Goal: Task Accomplishment & Management: Manage account settings

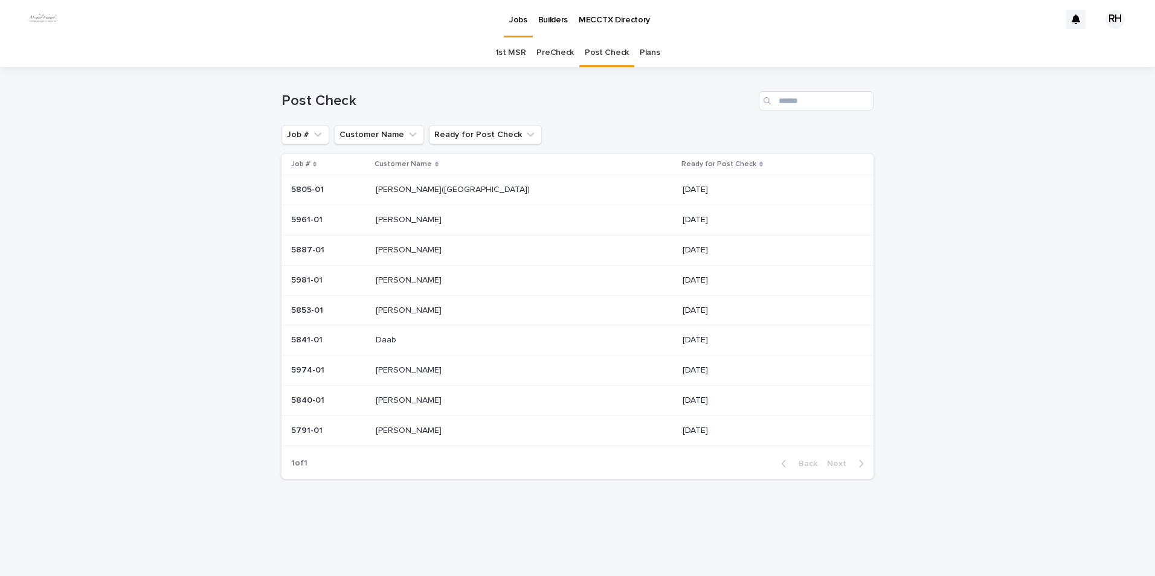
click at [399, 266] on p "Daab" at bounding box center [387, 339] width 23 height 13
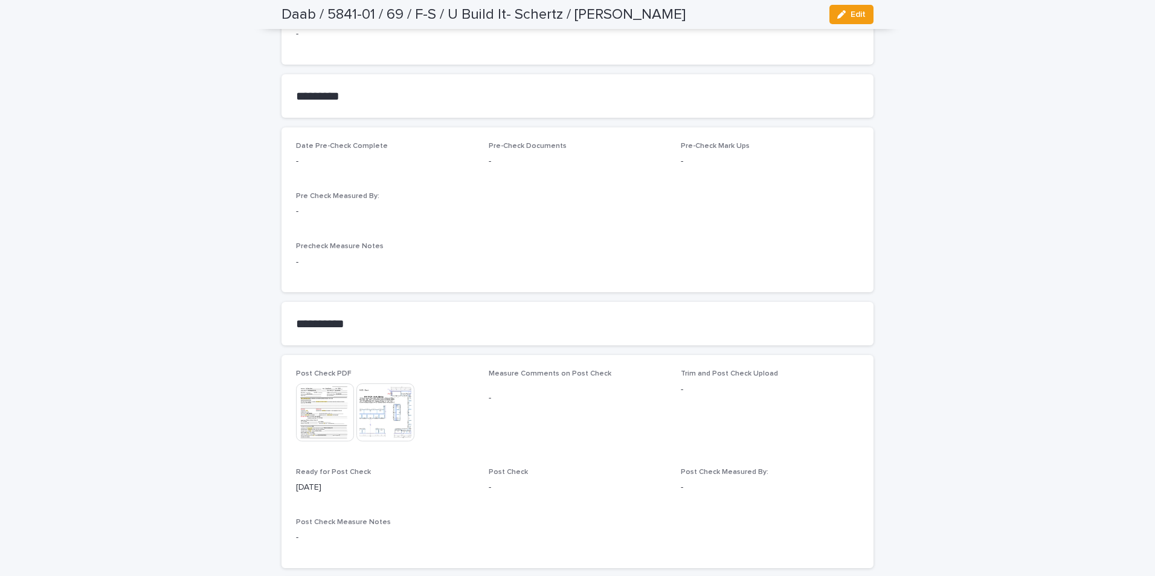
scroll to position [1106, 0]
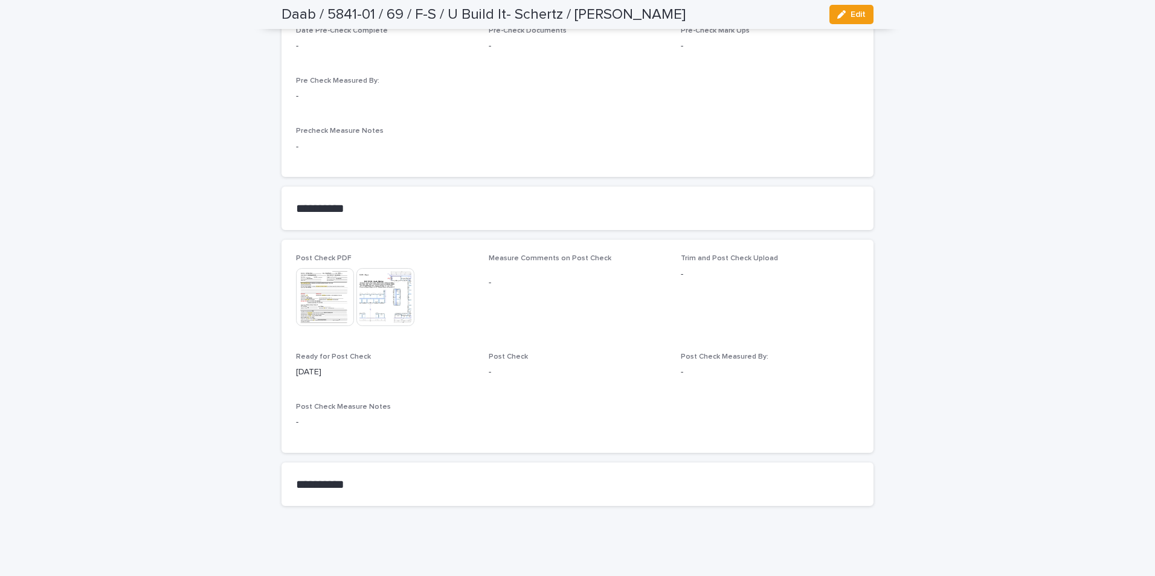
drag, startPoint x: 852, startPoint y: 14, endPoint x: 821, endPoint y: 60, distance: 55.6
click at [612, 15] on span "Edit" at bounding box center [858, 14] width 15 height 8
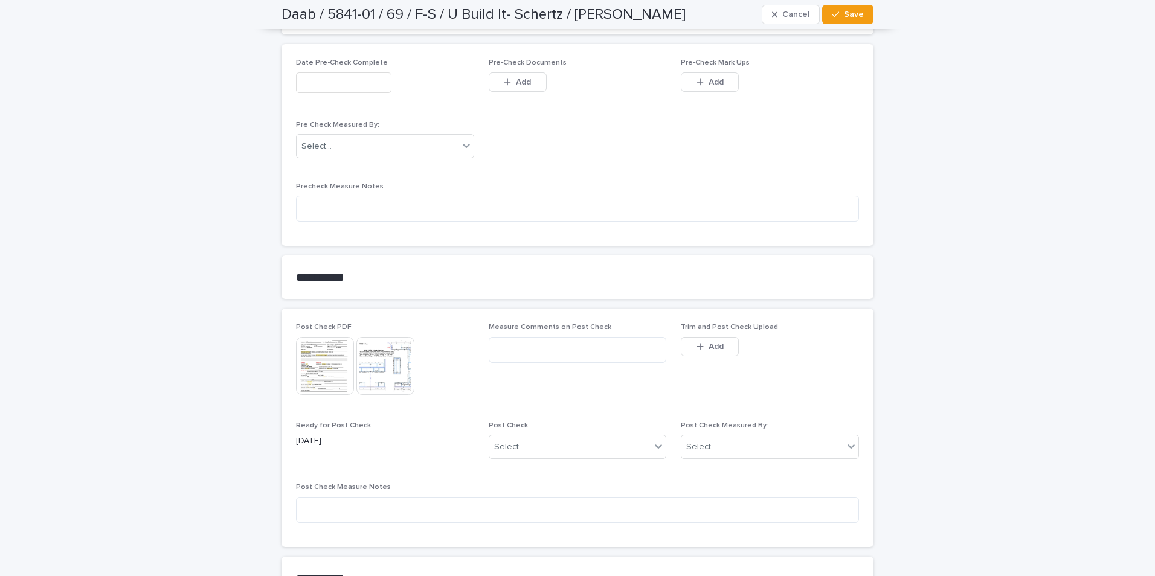
click at [612, 266] on span "Add" at bounding box center [716, 347] width 15 height 8
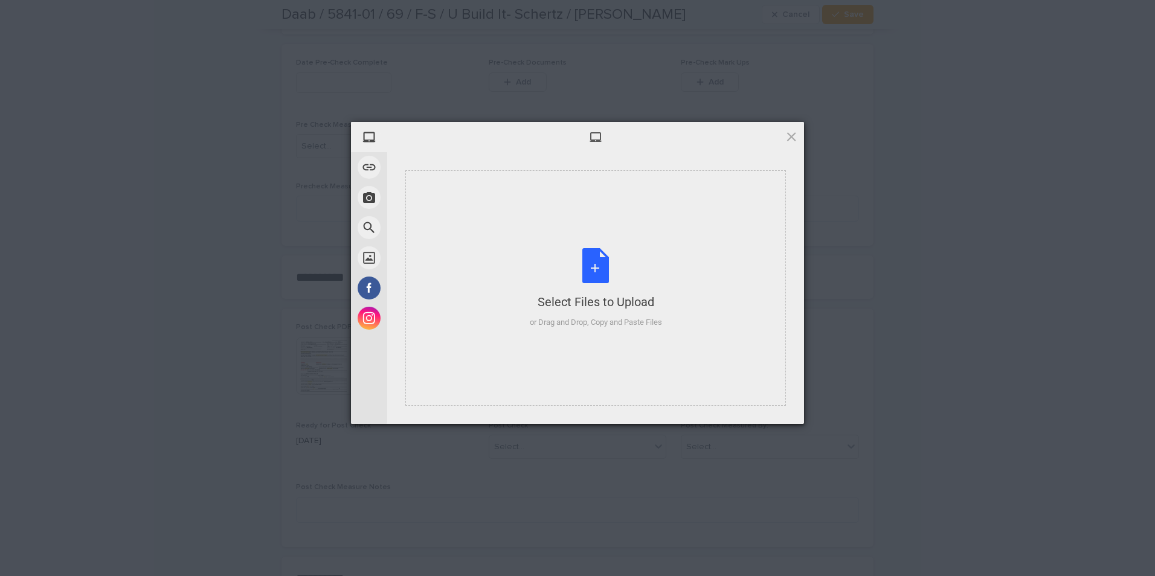
click at [612, 266] on div "or Drag and Drop, Copy and Paste Files" at bounding box center [596, 323] width 132 height 12
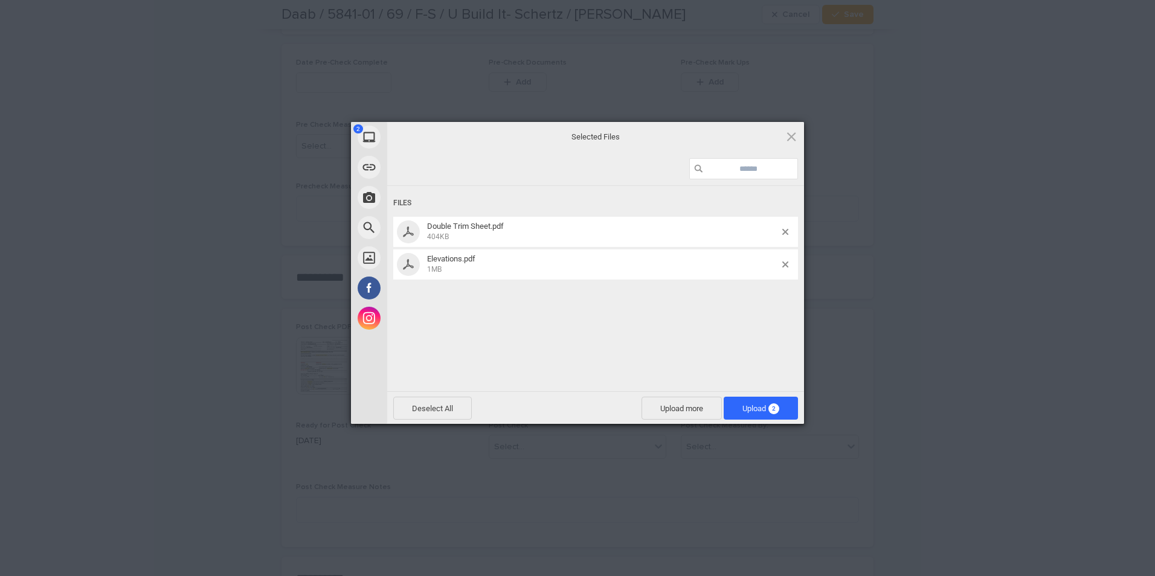
click at [612, 266] on span "Upload 2" at bounding box center [761, 408] width 37 height 9
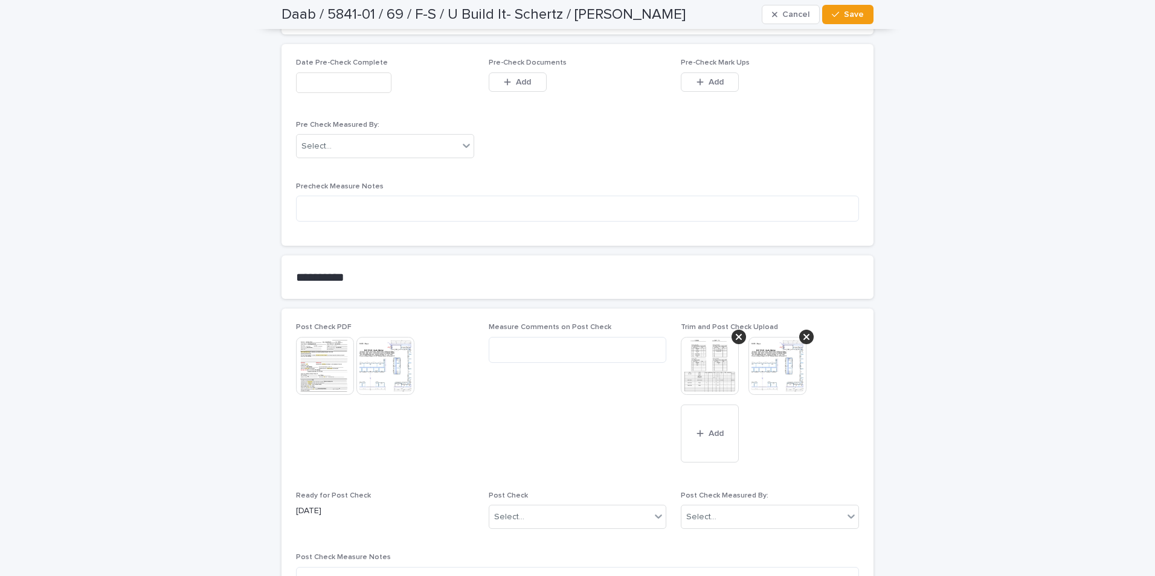
click at [612, 266] on div "Select..." at bounding box center [701, 517] width 30 height 13
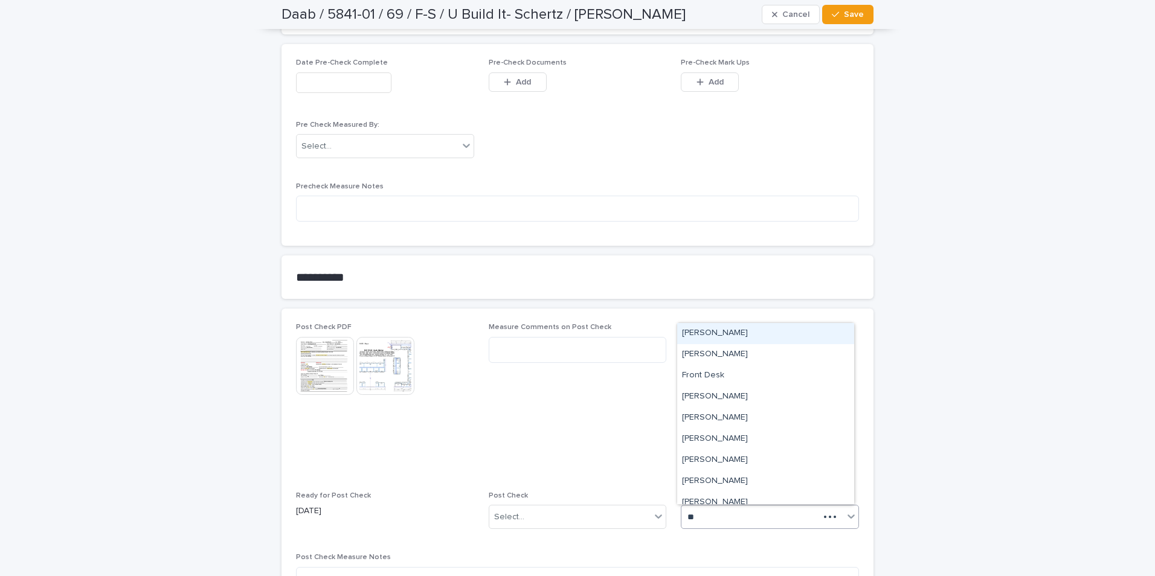
type input "***"
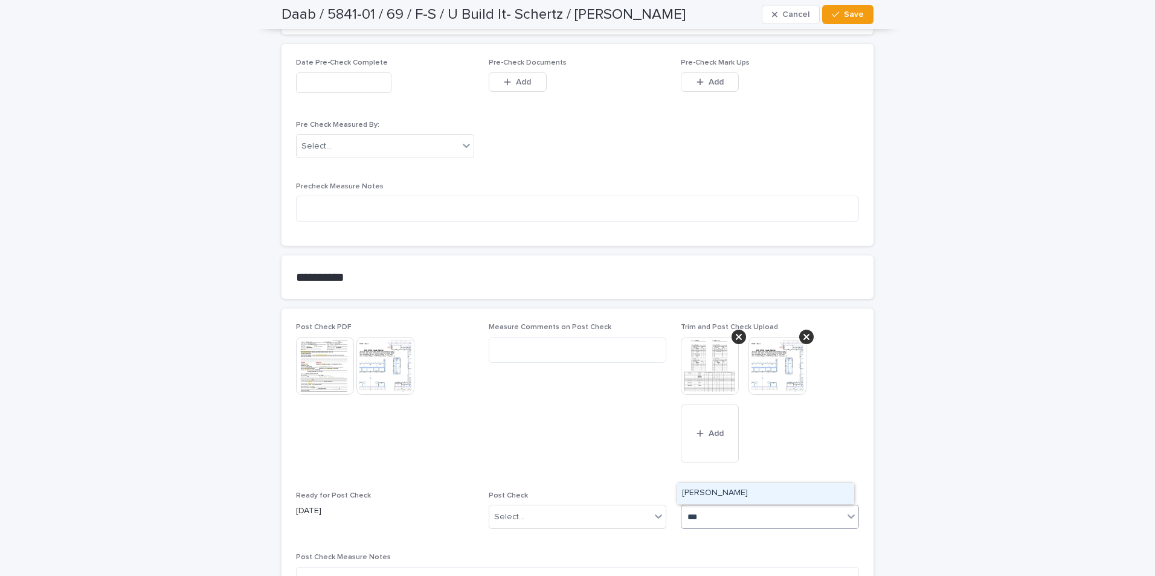
click at [612, 266] on div "[PERSON_NAME]" at bounding box center [765, 493] width 177 height 21
click at [562, 266] on div "Select..." at bounding box center [570, 518] width 162 height 20
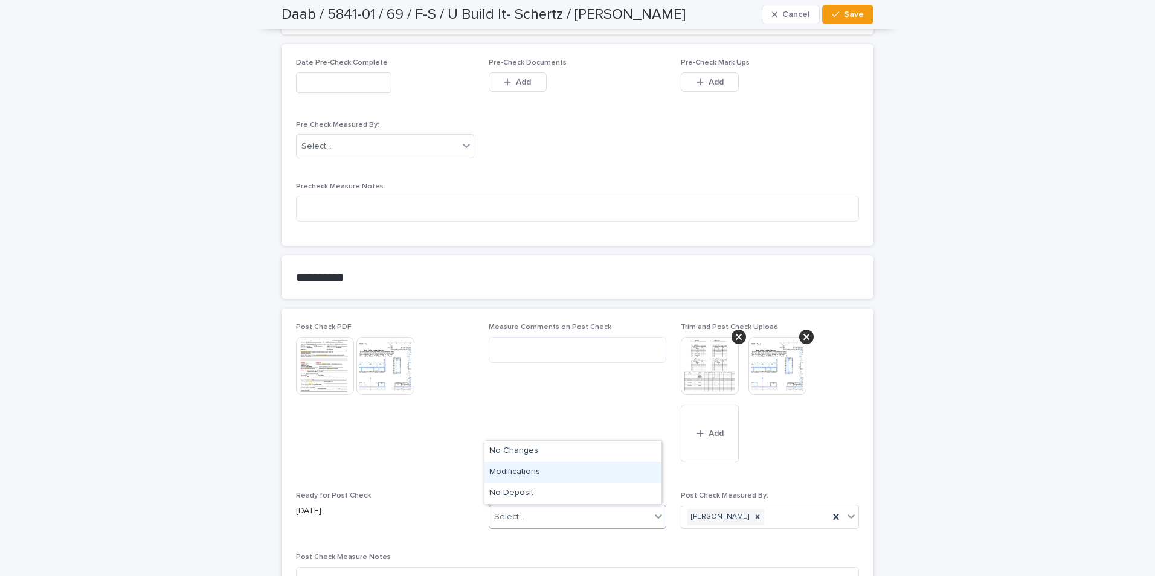
click at [532, 266] on div "Modifications" at bounding box center [573, 472] width 177 height 21
click at [612, 15] on span "Save" at bounding box center [854, 14] width 20 height 8
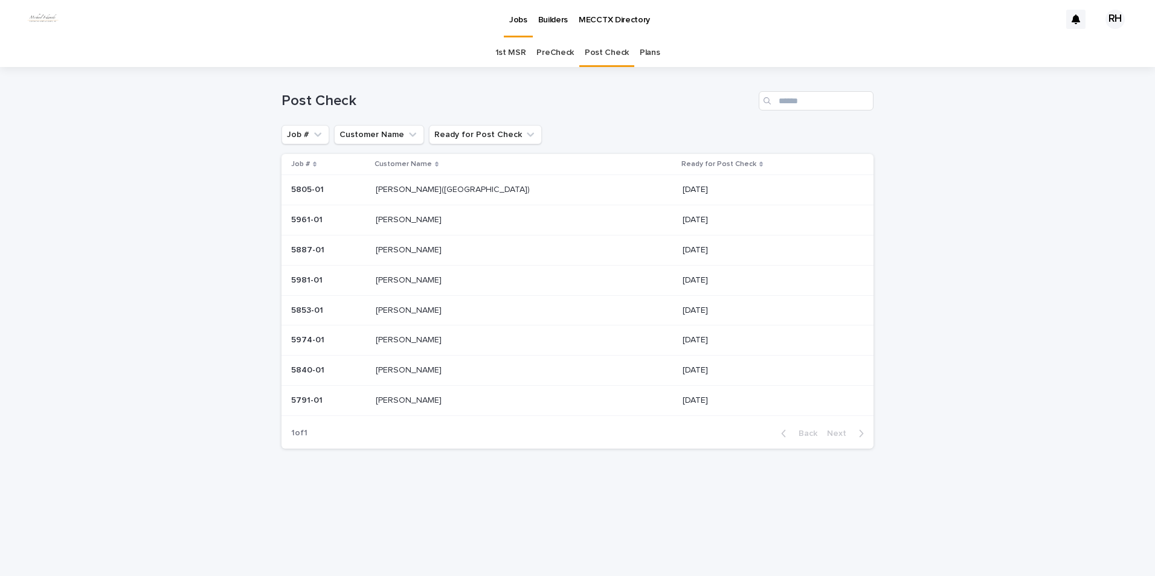
click at [420, 266] on p "[PERSON_NAME]" at bounding box center [410, 399] width 68 height 13
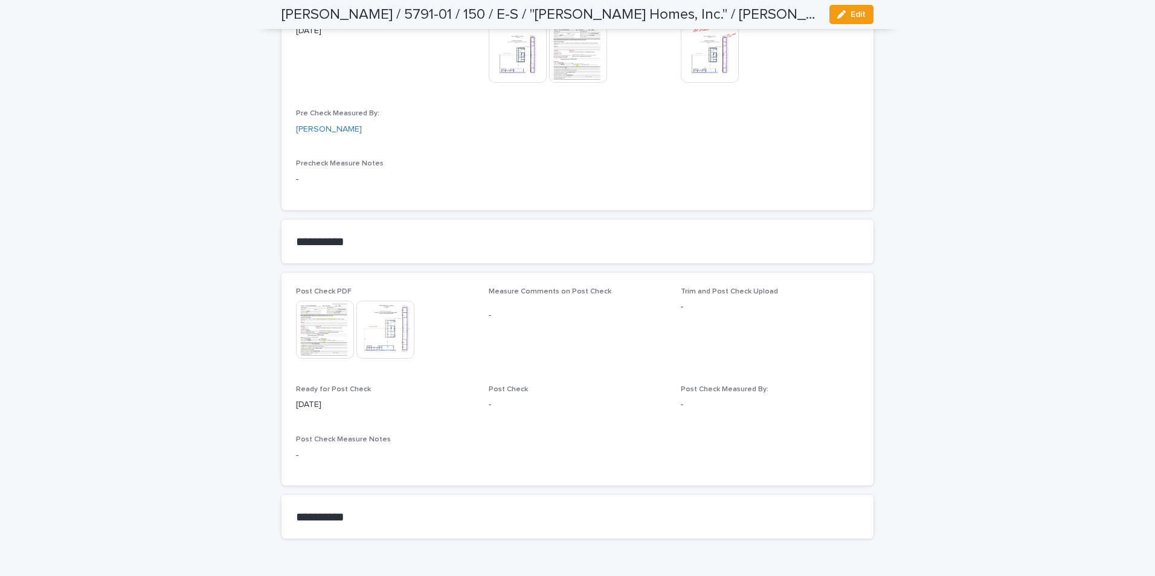
scroll to position [1094, 0]
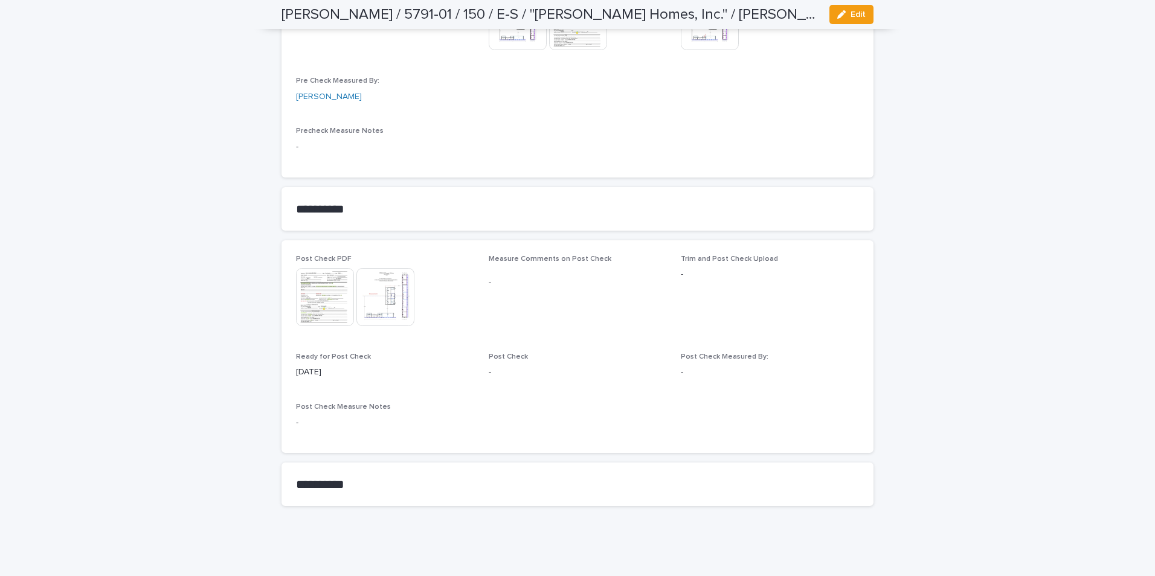
click at [386, 266] on img at bounding box center [386, 297] width 58 height 58
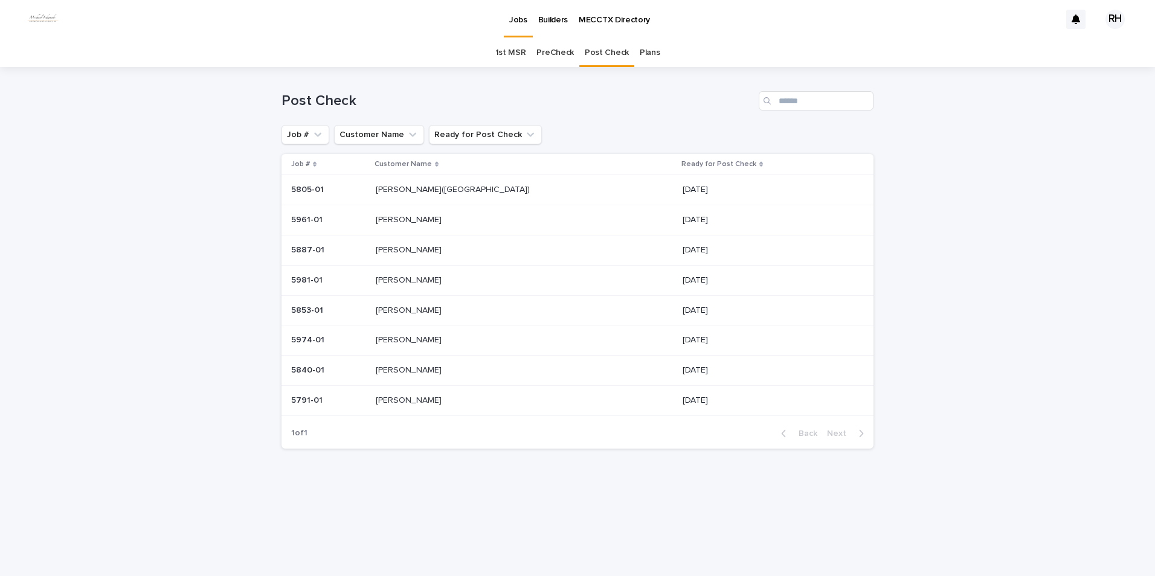
click at [418, 266] on p "[PERSON_NAME]" at bounding box center [410, 279] width 68 height 13
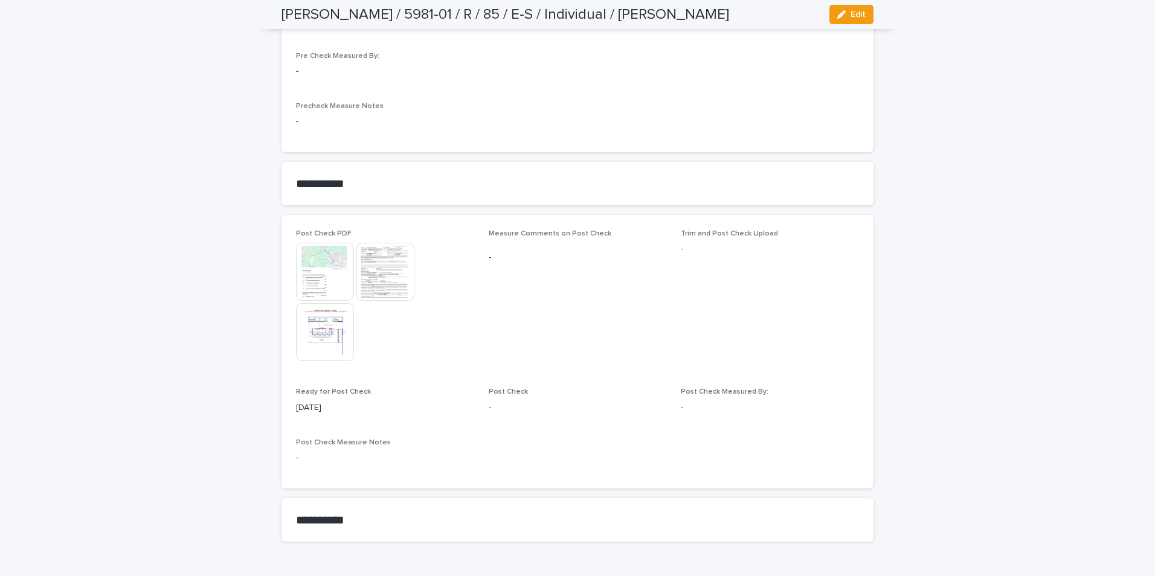
scroll to position [1315, 0]
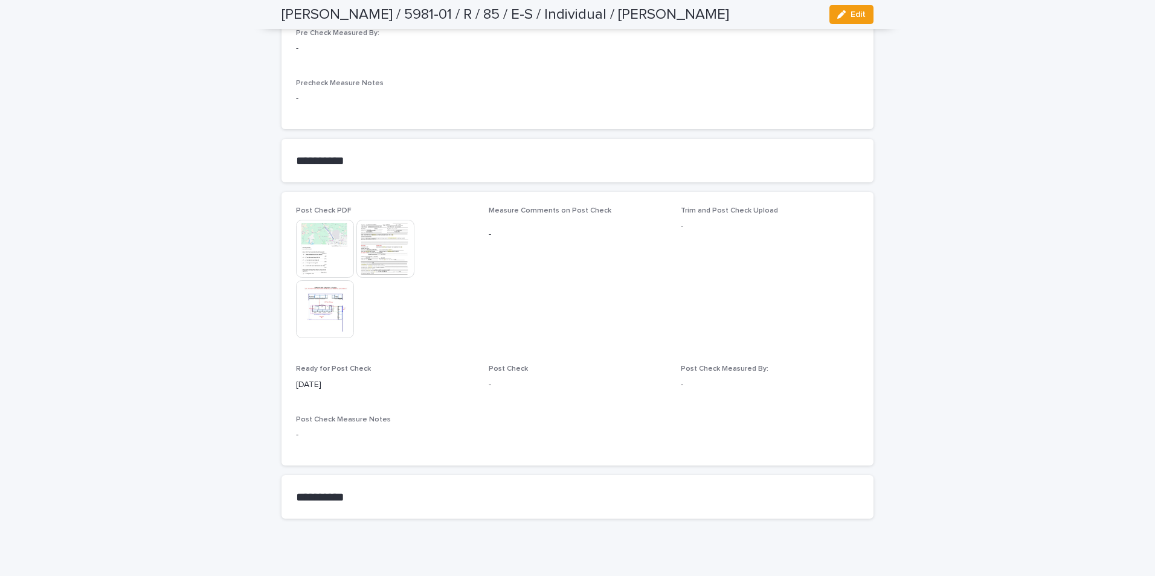
click at [391, 244] on img at bounding box center [386, 249] width 58 height 58
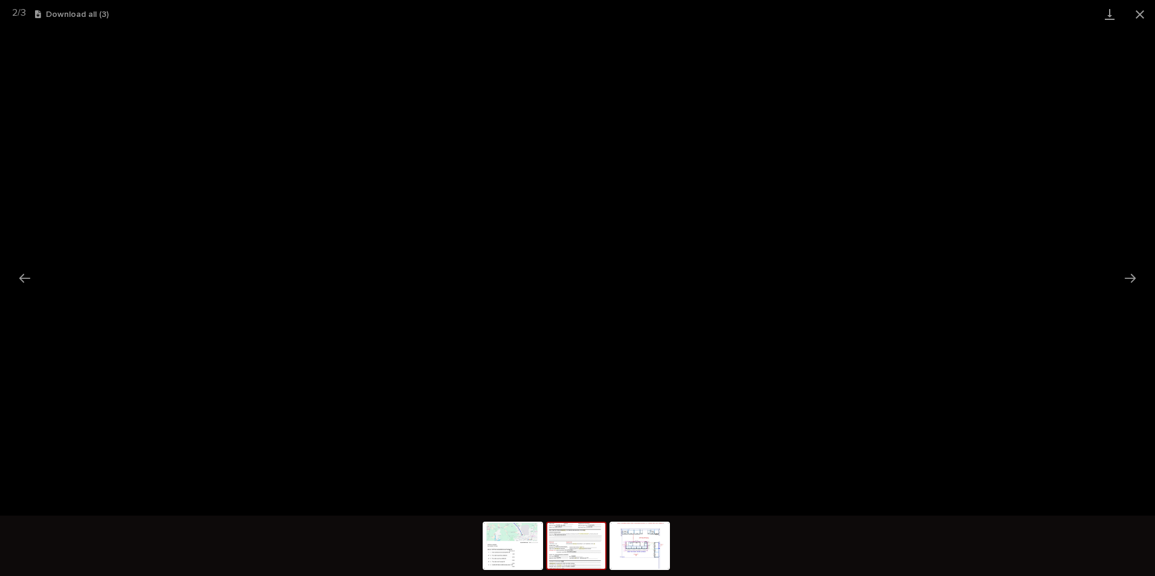
click at [612, 15] on button "Close gallery" at bounding box center [1140, 14] width 30 height 28
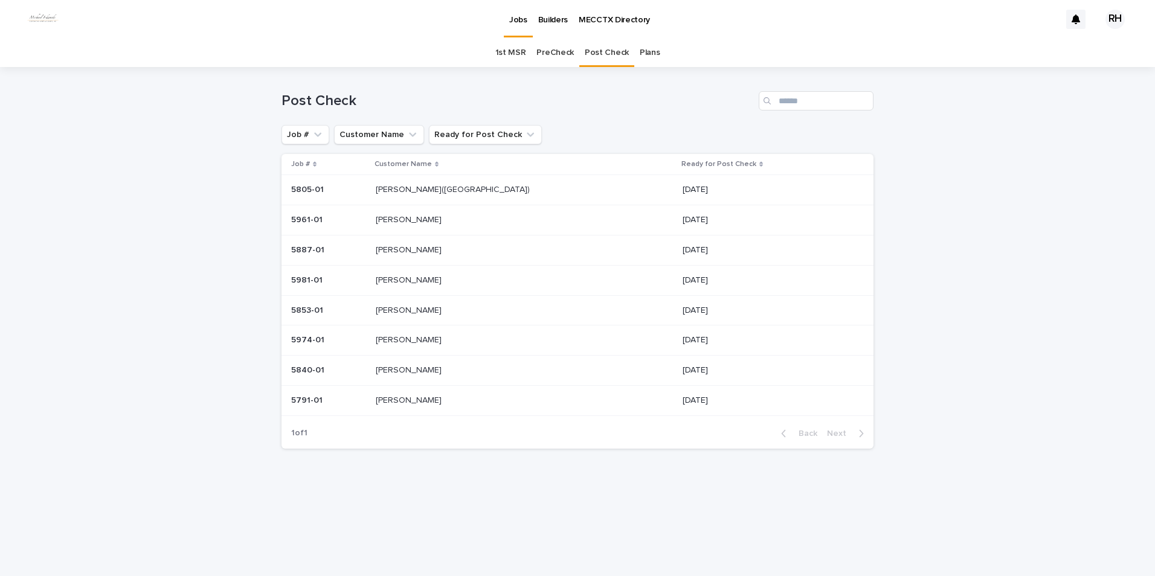
click at [411, 250] on p "[PERSON_NAME]" at bounding box center [410, 249] width 68 height 13
click at [408, 266] on p "[PERSON_NAME]" at bounding box center [410, 339] width 68 height 13
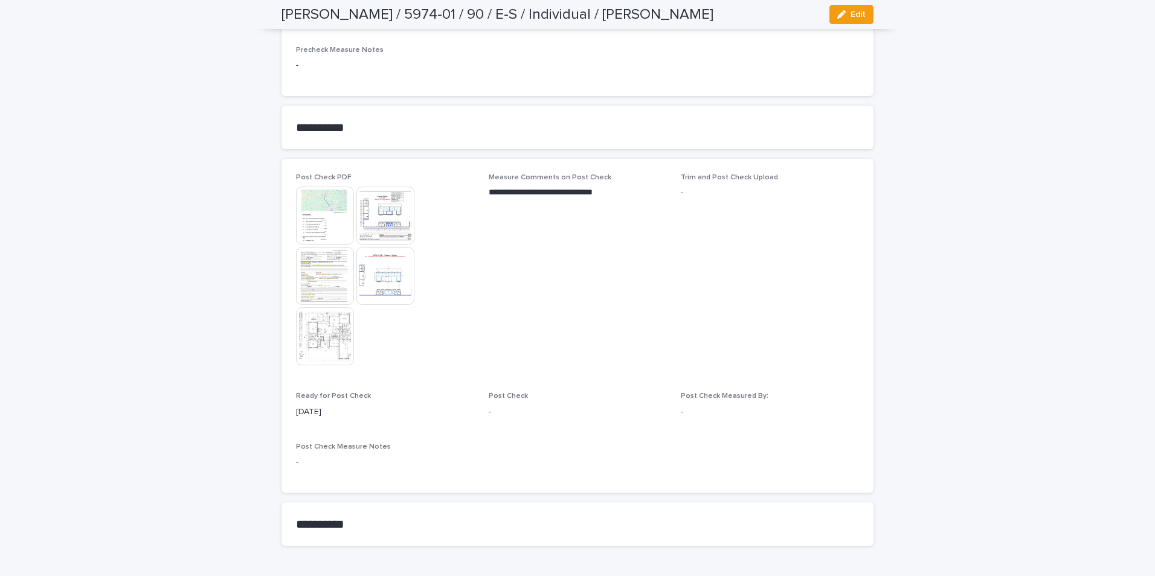
scroll to position [1071, 0]
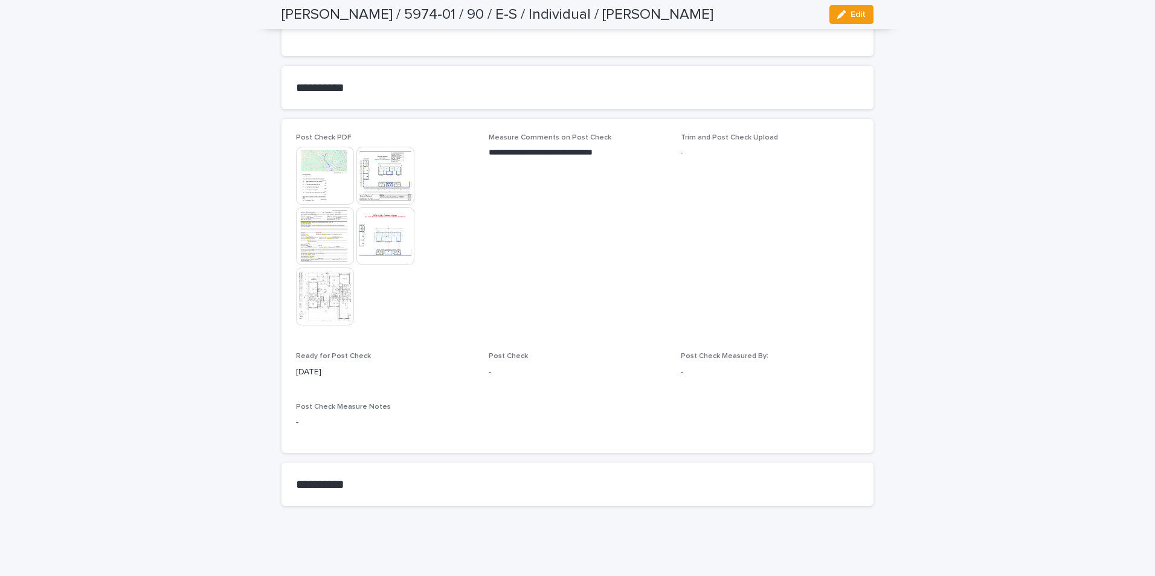
click at [375, 178] on img at bounding box center [386, 176] width 58 height 58
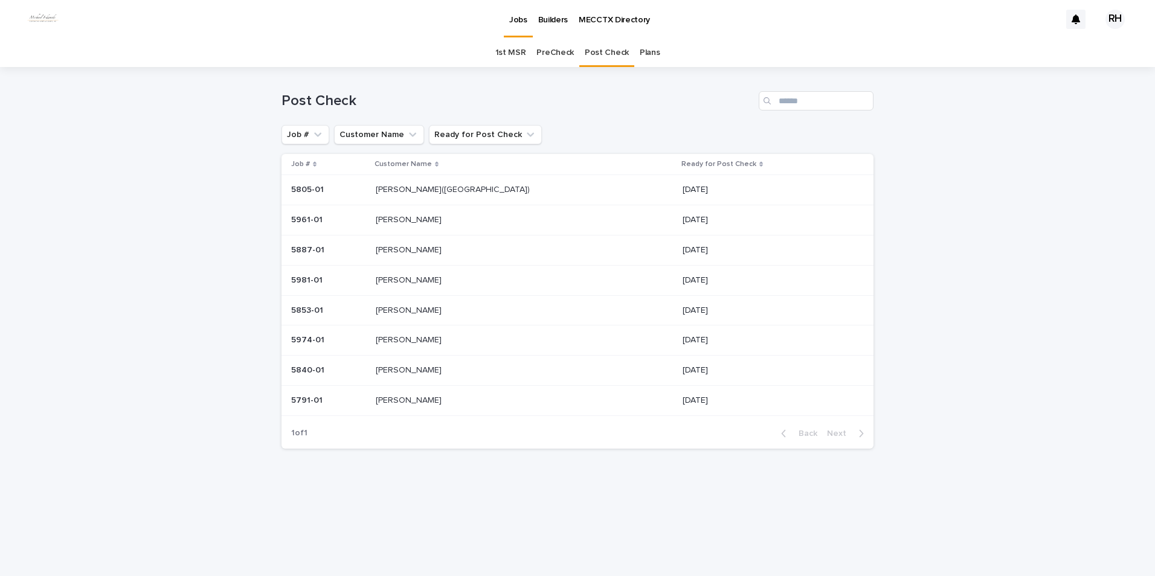
click at [416, 266] on p "[PERSON_NAME]" at bounding box center [410, 339] width 68 height 13
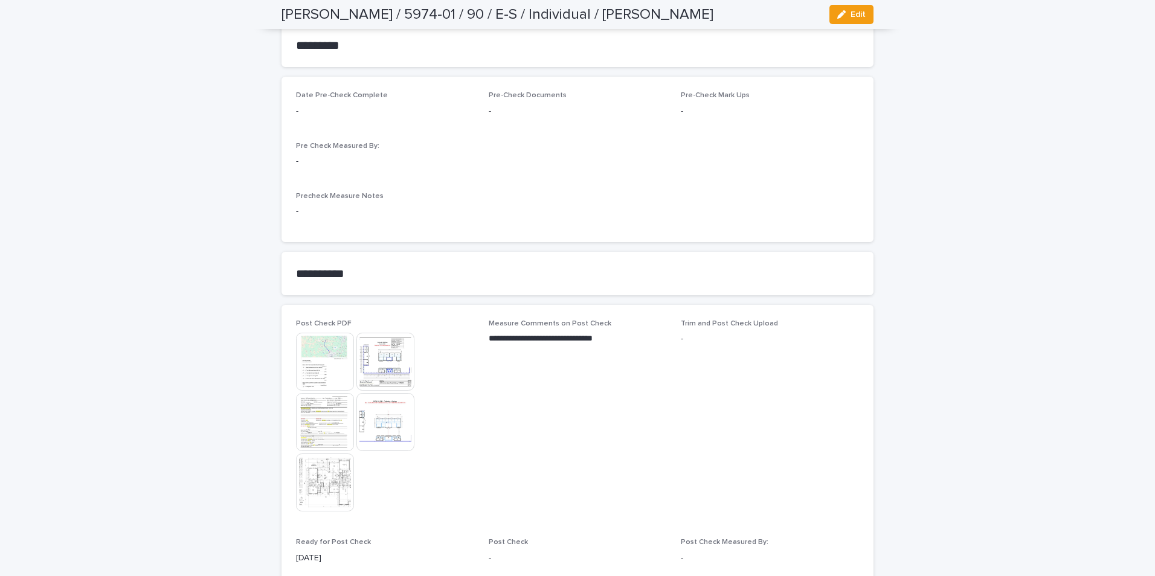
scroll to position [885, 0]
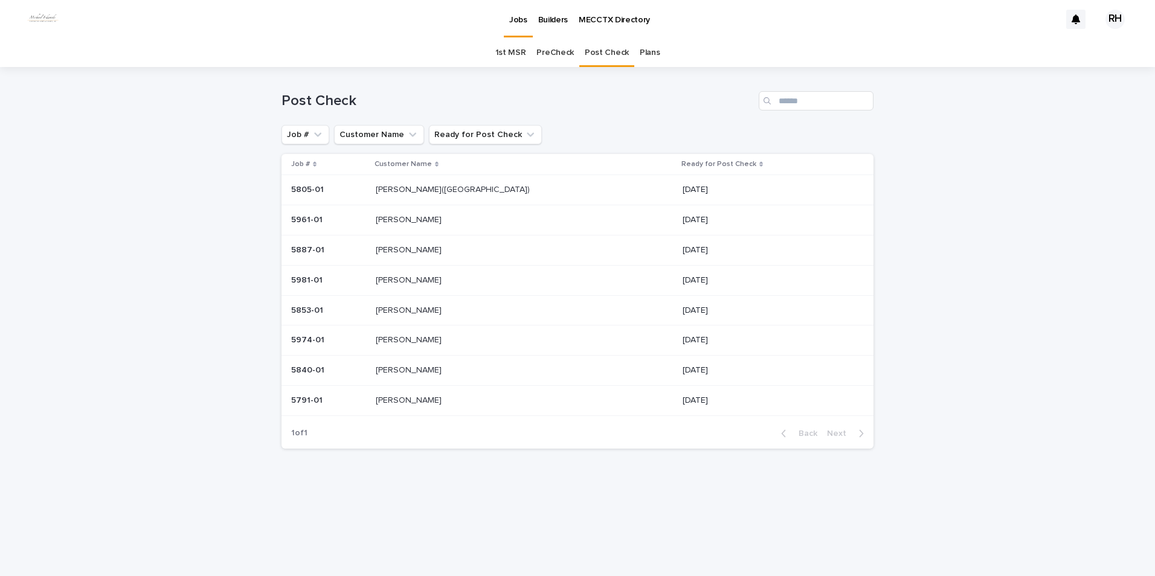
click at [419, 190] on p "[PERSON_NAME]([GEOGRAPHIC_DATA])" at bounding box center [454, 188] width 156 height 13
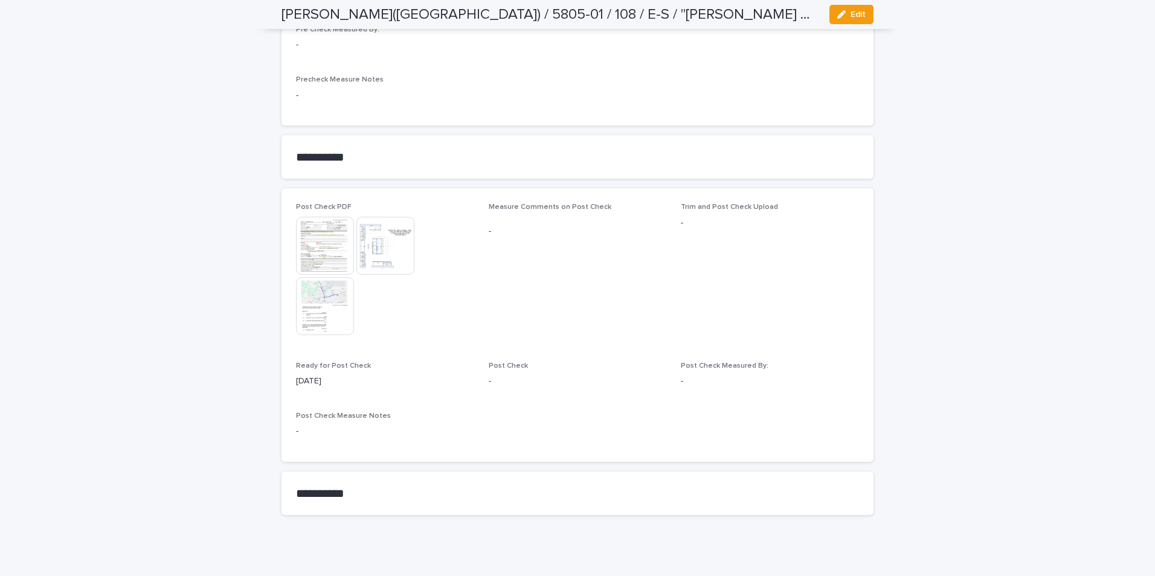
scroll to position [1167, 0]
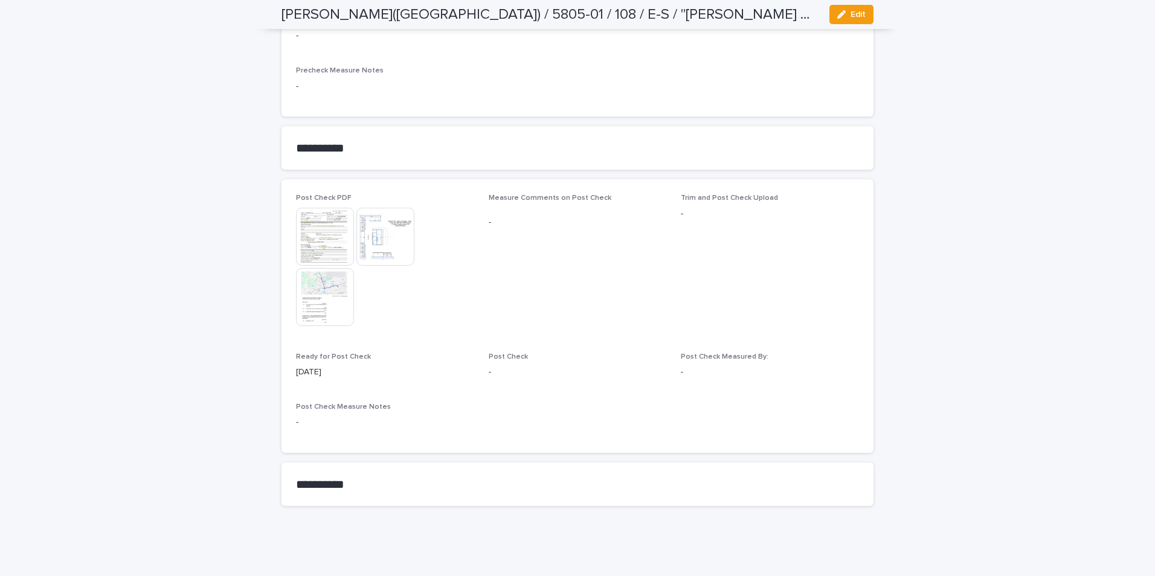
click at [318, 238] on img at bounding box center [325, 237] width 58 height 58
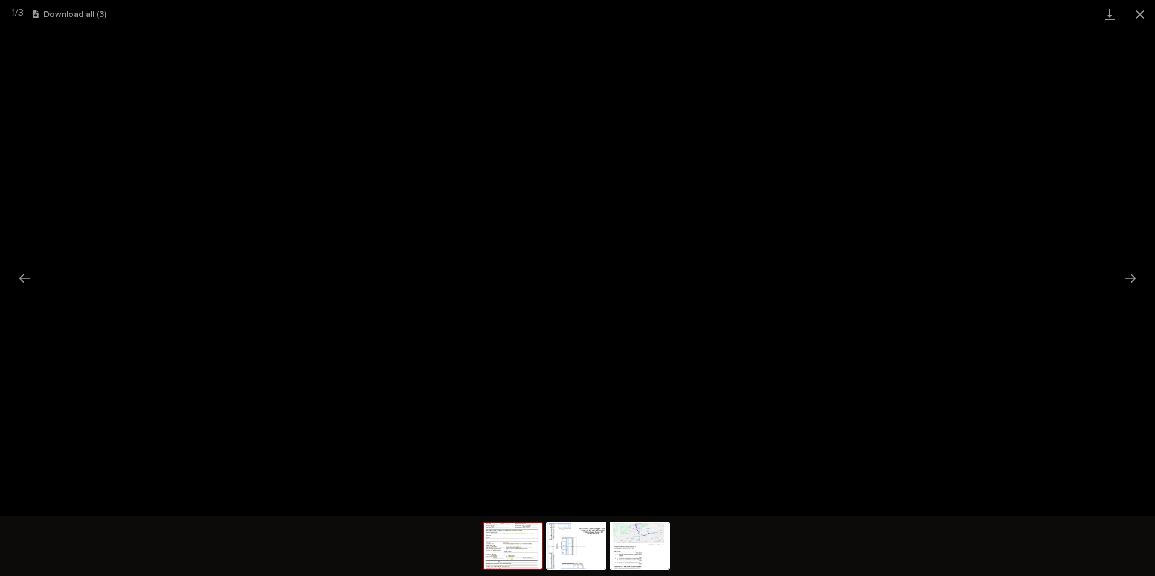
drag, startPoint x: 1140, startPoint y: 9, endPoint x: 1122, endPoint y: 16, distance: 18.7
click at [612, 10] on button "Close gallery" at bounding box center [1140, 14] width 30 height 28
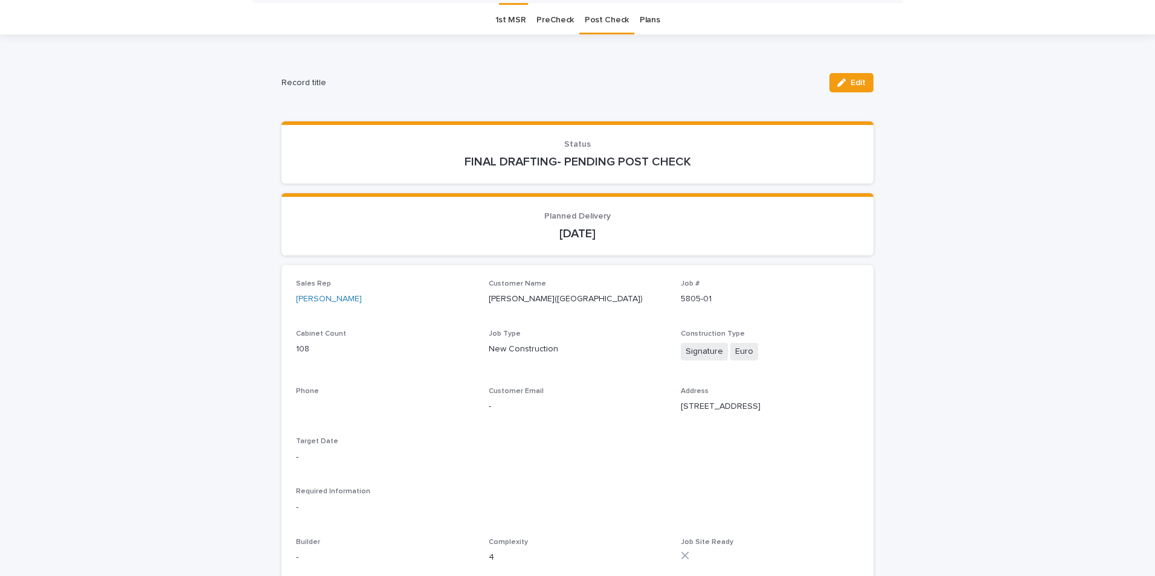
scroll to position [0, 0]
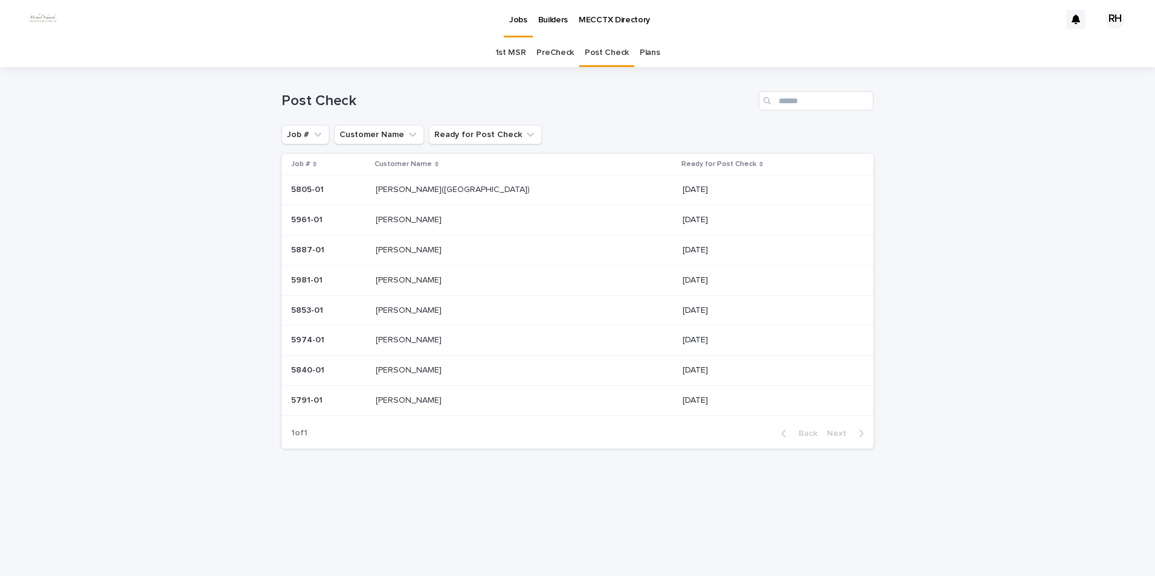
click at [411, 218] on p "[PERSON_NAME]" at bounding box center [410, 219] width 68 height 13
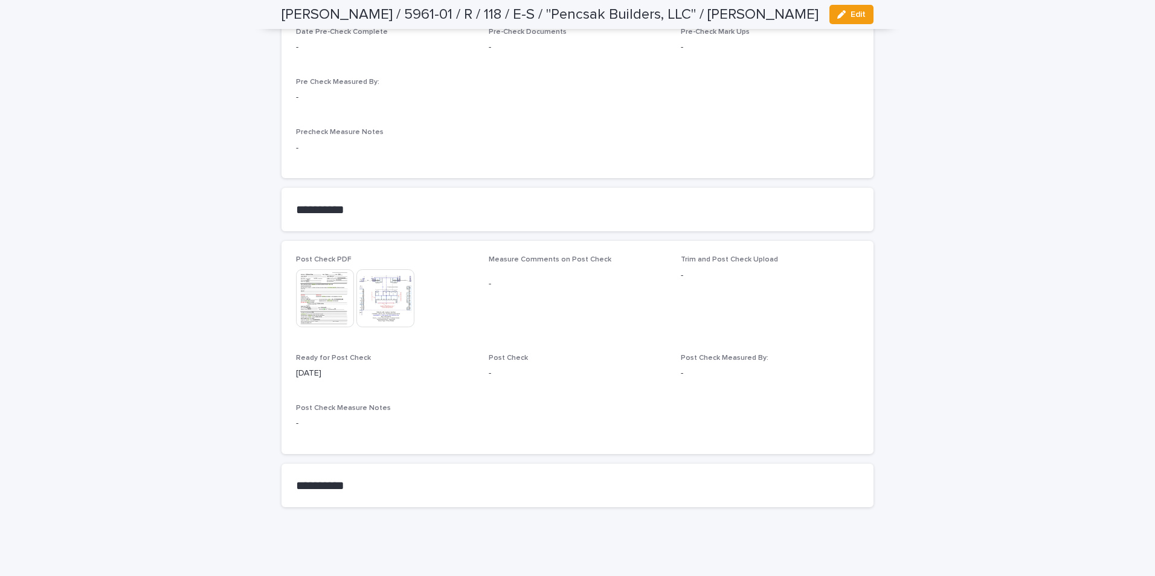
scroll to position [1408, 0]
click at [378, 266] on img at bounding box center [386, 297] width 58 height 58
